Goal: Find specific page/section: Find specific page/section

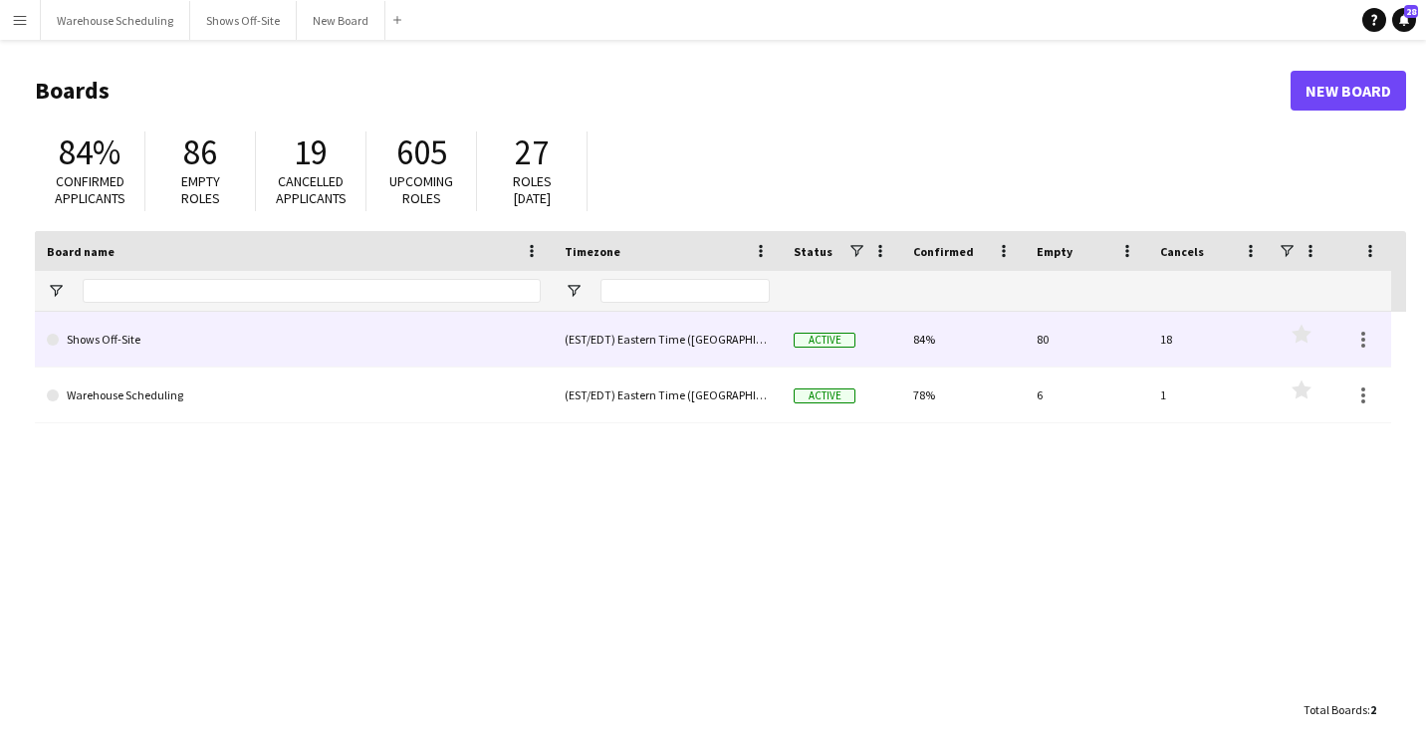
click at [130, 347] on link "Shows Off-Site" at bounding box center [294, 340] width 494 height 56
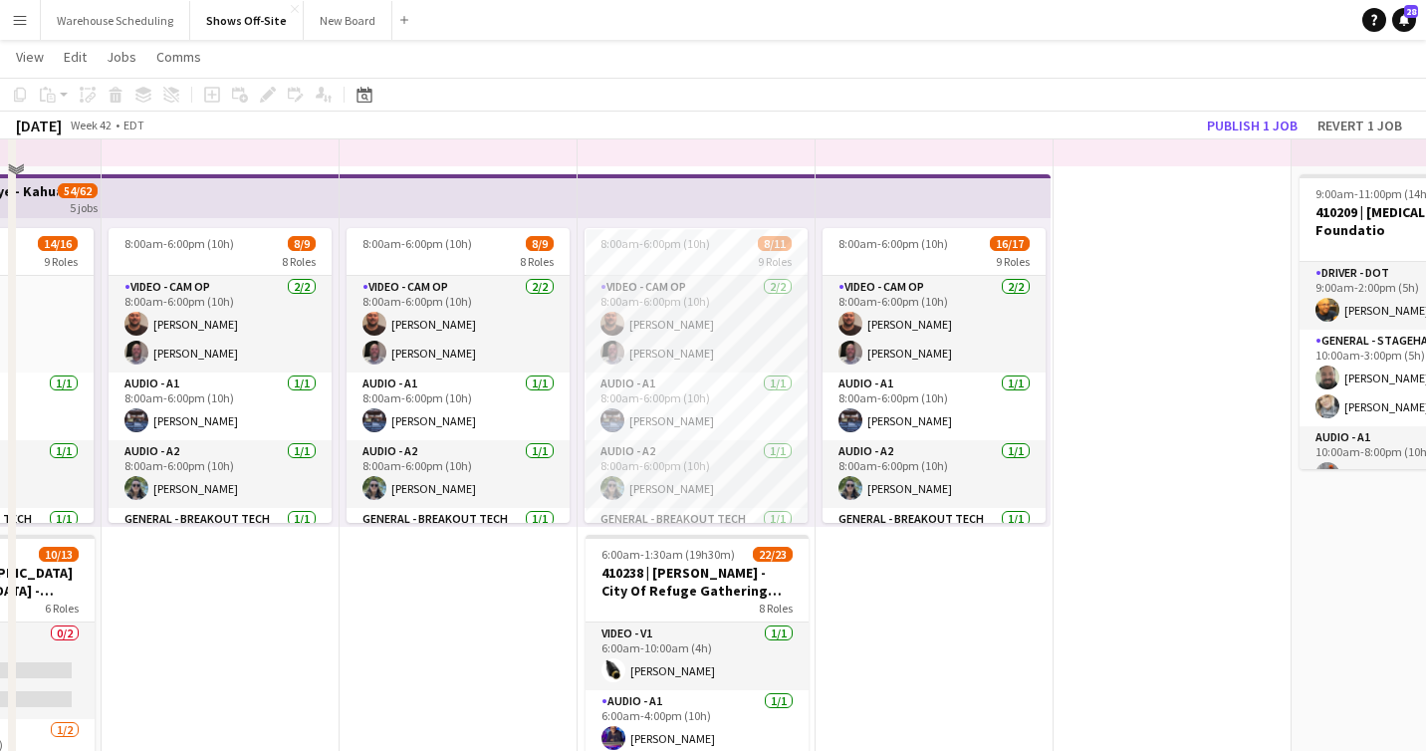
scroll to position [314, 0]
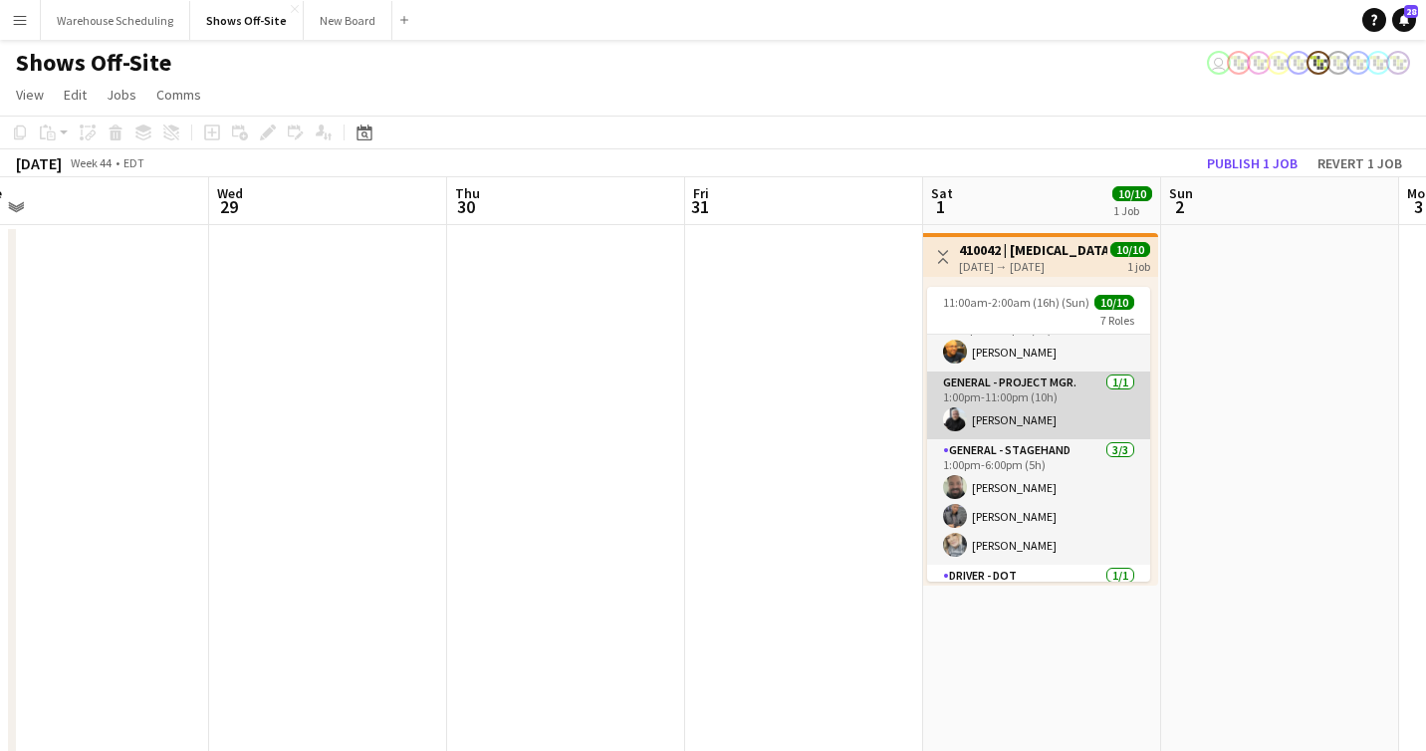
click at [951, 424] on app-user-avatar at bounding box center [955, 419] width 24 height 24
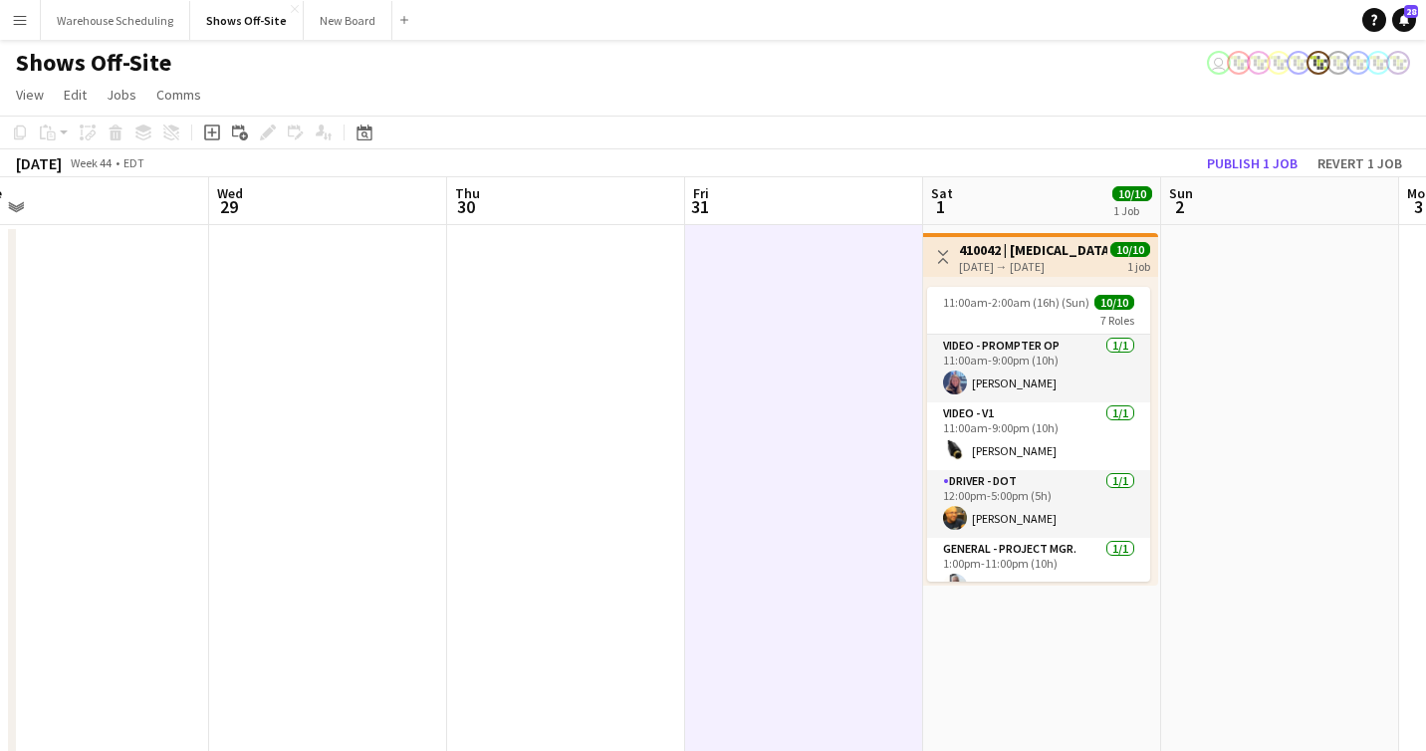
click at [1014, 57] on div "Shows Off-Site user" at bounding box center [713, 59] width 1426 height 38
